Goal: Task Accomplishment & Management: Use online tool/utility

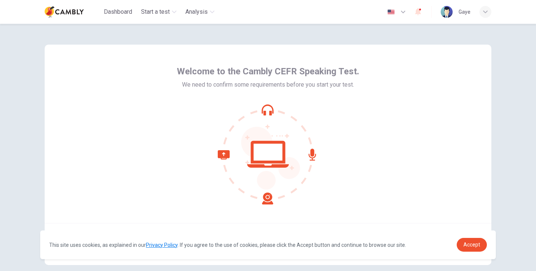
click at [266, 110] on icon at bounding box center [268, 154] width 101 height 101
click at [480, 243] on span "Accept" at bounding box center [472, 245] width 17 height 6
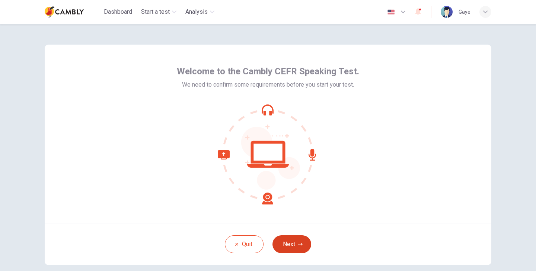
click at [283, 242] on button "Next" at bounding box center [292, 245] width 39 height 18
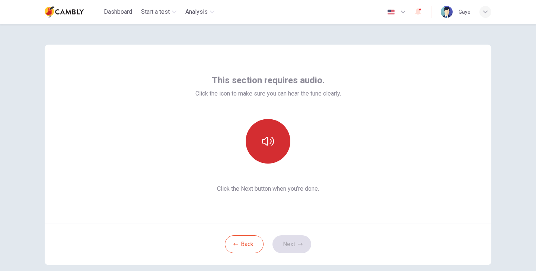
click at [281, 154] on button "button" at bounding box center [268, 141] width 45 height 45
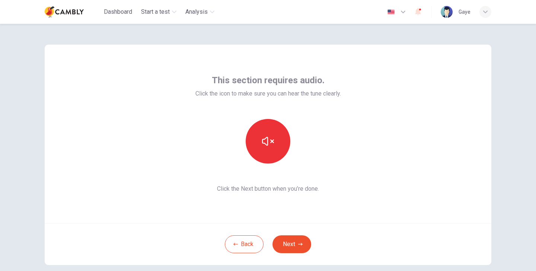
click at [298, 164] on div "This section requires audio. Click the icon to make sure you can hear the tune …" at bounding box center [268, 133] width 146 height 119
click at [263, 139] on icon "button" at bounding box center [268, 142] width 12 height 12
click at [297, 246] on button "Next" at bounding box center [292, 245] width 39 height 18
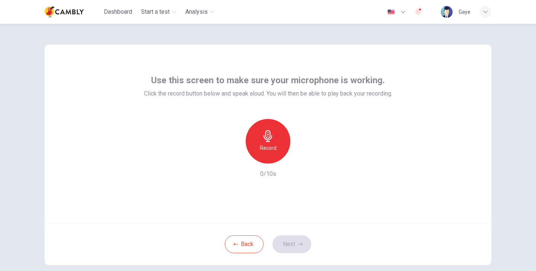
click at [280, 144] on div "Record" at bounding box center [268, 141] width 45 height 45
click at [291, 246] on button "Next" at bounding box center [292, 245] width 39 height 18
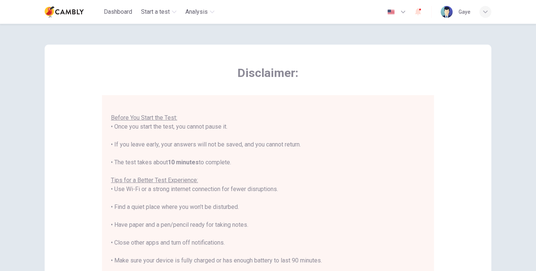
scroll to position [143, 0]
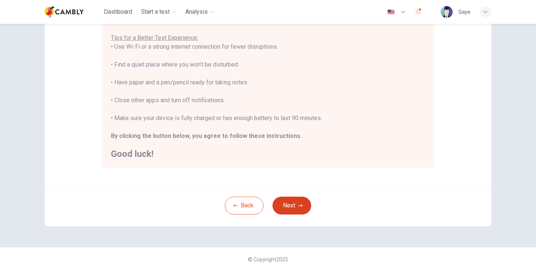
click at [299, 199] on button "Next" at bounding box center [292, 206] width 39 height 18
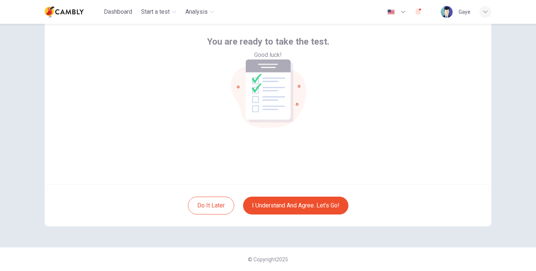
click at [332, 146] on div "You are ready to take the test. Good luck!" at bounding box center [268, 95] width 447 height 179
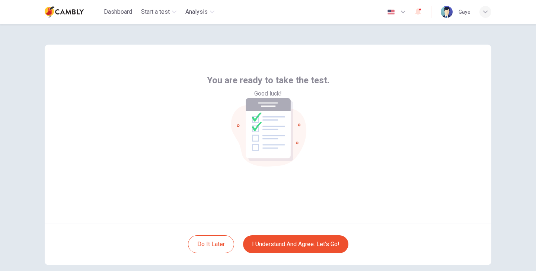
scroll to position [0, 0]
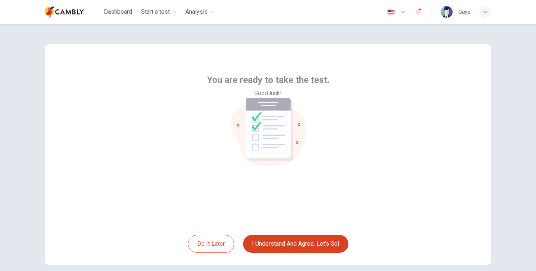
click at [303, 249] on button "I understand and agree. Let’s go!" at bounding box center [295, 244] width 105 height 18
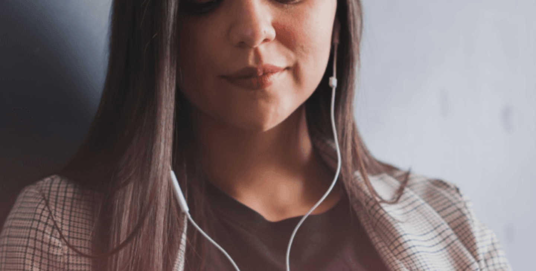
click at [21, 38] on button "Continue" at bounding box center [10, 52] width 21 height 28
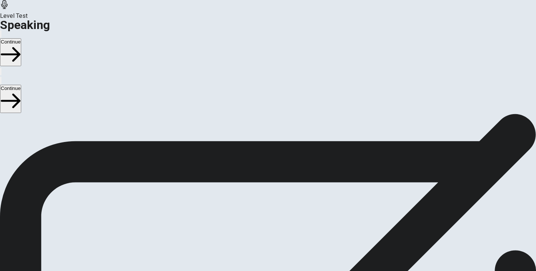
scroll to position [45, 0]
click at [277, 243] on icon at bounding box center [267, 256] width 19 height 26
click at [272, 198] on icon at bounding box center [267, 203] width 9 height 10
click at [276, 201] on icon at bounding box center [275, 203] width 2 height 5
click at [284, 217] on button "Record Again" at bounding box center [267, 235] width 31 height 36
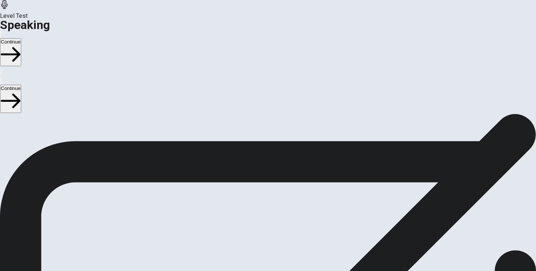
click at [310, 178] on div "00:00:14 Stop Recording" at bounding box center [268, 224] width 536 height 133
click at [302, 158] on div "00:00:14 Stop Recording" at bounding box center [268, 224] width 536 height 133
click at [259, 223] on icon "Play Audio" at bounding box center [259, 223] width 0 height 0
click at [21, 38] on button "Continue" at bounding box center [10, 52] width 21 height 28
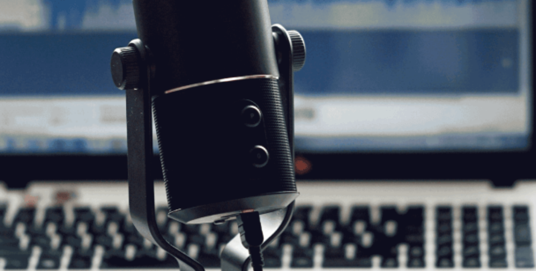
scroll to position [0, 0]
click at [21, 38] on button "Continue" at bounding box center [10, 52] width 21 height 28
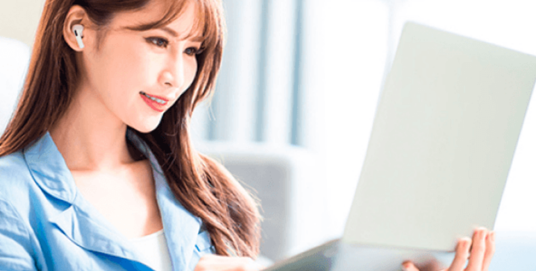
scroll to position [46, 0]
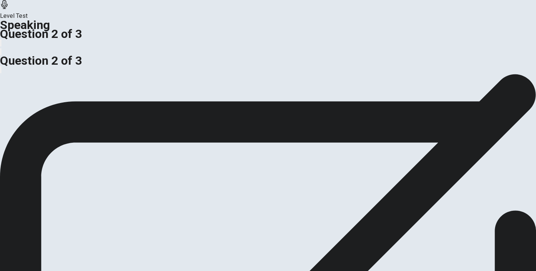
click at [103, 36] on span "Do you think it is better for a company to focus on attracting new customers or…" at bounding box center [133, 32] width 267 height 7
drag, startPoint x: 103, startPoint y: 129, endPoint x: 137, endPoint y: 144, distance: 37.0
click at [137, 46] on div "Do you think it is better for a company to focus on attracting new customers or…" at bounding box center [268, 37] width 536 height 18
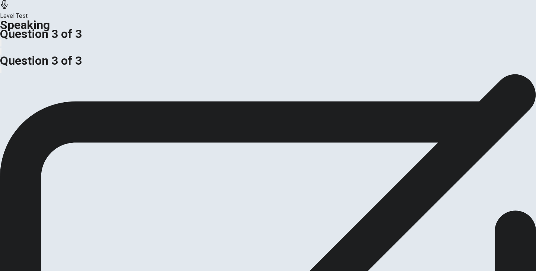
scroll to position [0, 0]
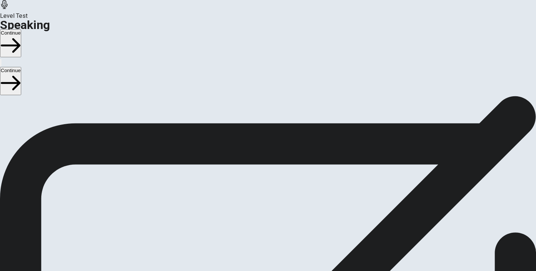
click at [21, 29] on button "Continue" at bounding box center [10, 43] width 21 height 28
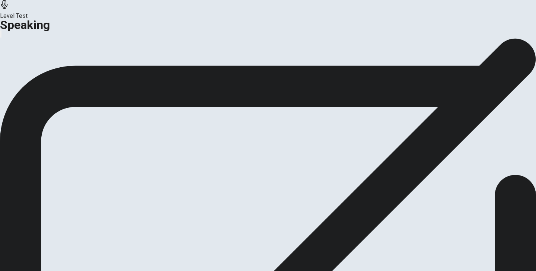
click at [59, 93] on button "Continue" at bounding box center [44, 88] width 30 height 10
